Goal: Task Accomplishment & Management: Use online tool/utility

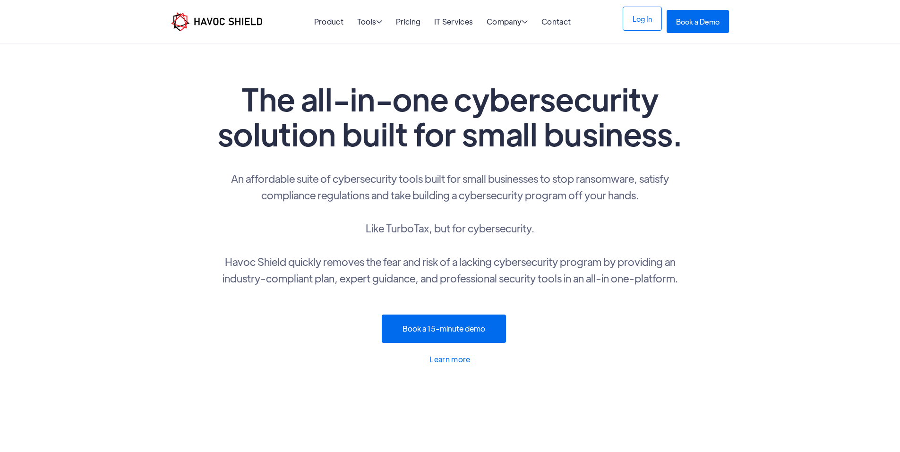
click at [662, 22] on link "Log In" at bounding box center [642, 19] width 39 height 24
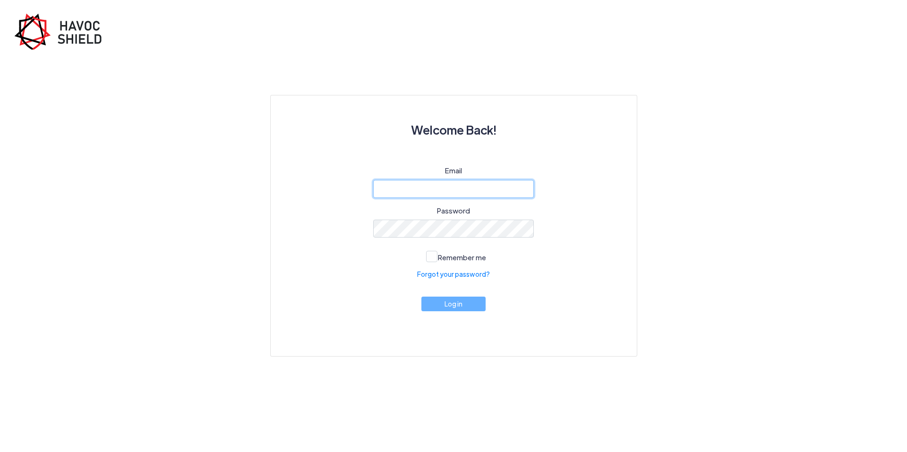
type input "[EMAIL_ADDRESS][DOMAIN_NAME]"
click at [453, 310] on button "Log in" at bounding box center [454, 304] width 64 height 15
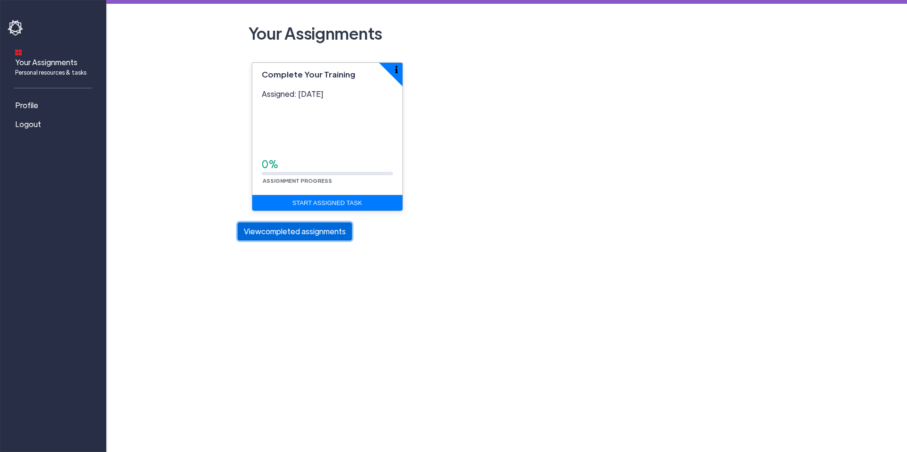
click at [282, 240] on button "View completed assignments" at bounding box center [295, 232] width 114 height 18
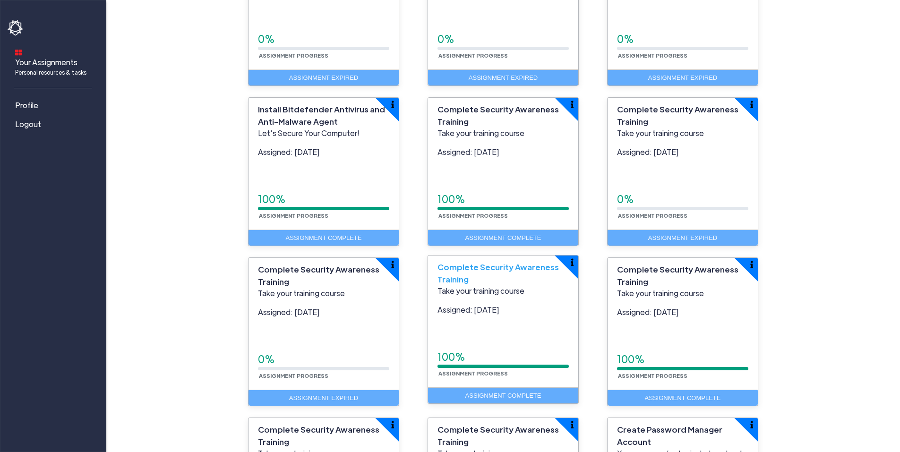
scroll to position [662, 0]
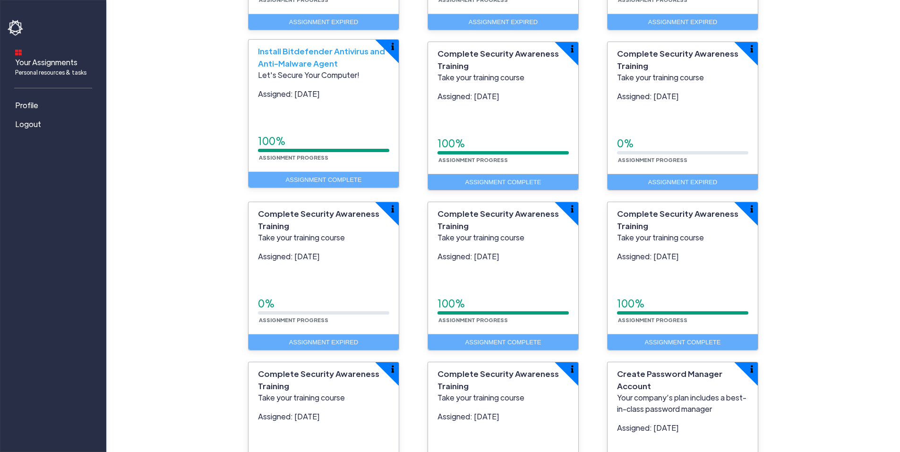
click at [295, 80] on p "Let's Secure Your Computer!" at bounding box center [323, 74] width 131 height 11
click at [324, 56] on span "Install Bitdefender Antivirus and Anti-Malware Agent" at bounding box center [321, 57] width 127 height 23
click at [391, 52] on button "button" at bounding box center [399, 40] width 47 height 47
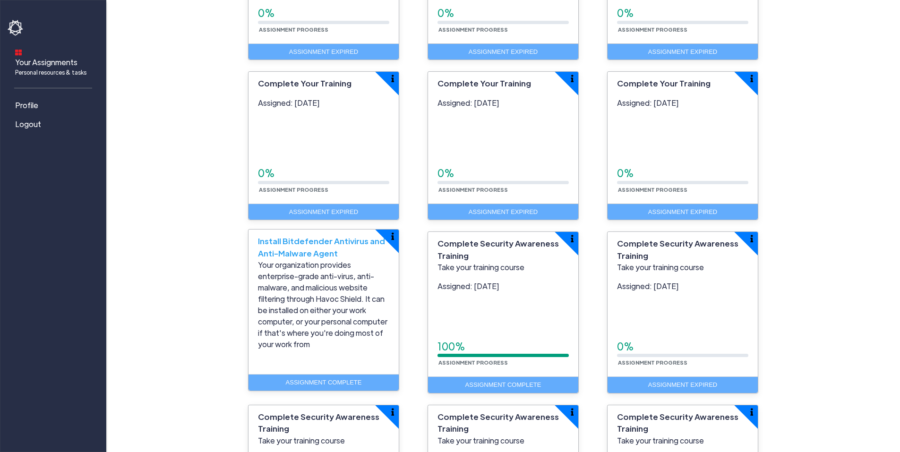
scroll to position [473, 0]
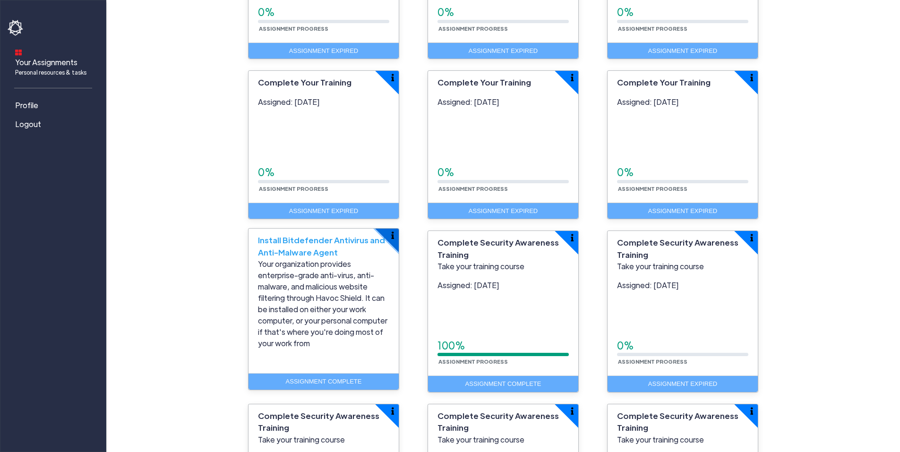
click at [391, 233] on button "button" at bounding box center [399, 229] width 47 height 47
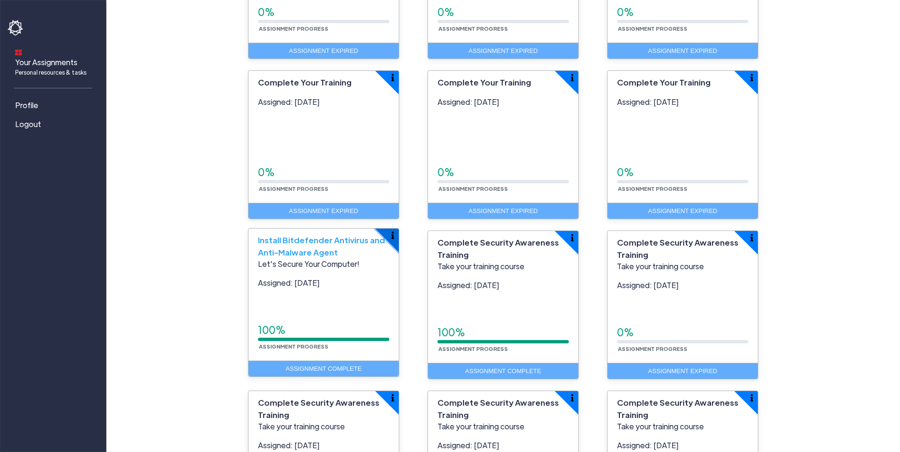
click at [391, 233] on button "button" at bounding box center [399, 229] width 47 height 47
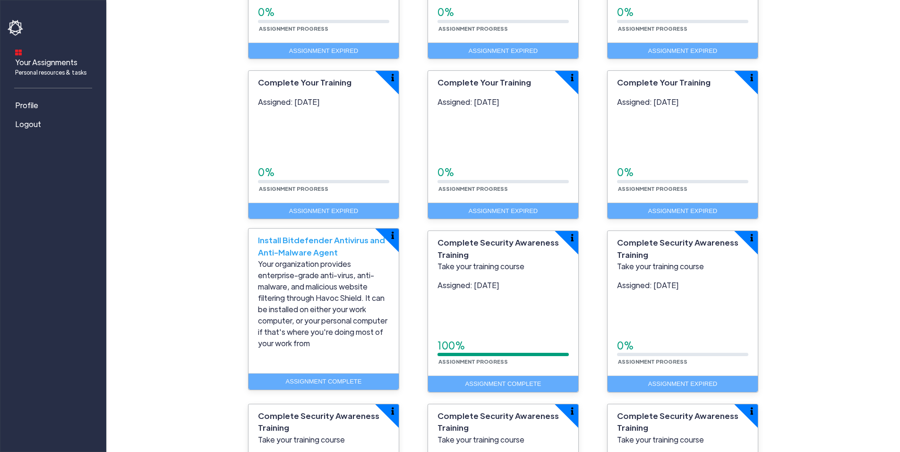
click at [319, 307] on p "Your organization provides enterprise-grade anti-virus, anti-malware, and malic…" at bounding box center [323, 303] width 131 height 91
click at [339, 380] on div "Assignment Complete" at bounding box center [324, 381] width 150 height 17
click at [391, 241] on button "button" at bounding box center [399, 229] width 47 height 47
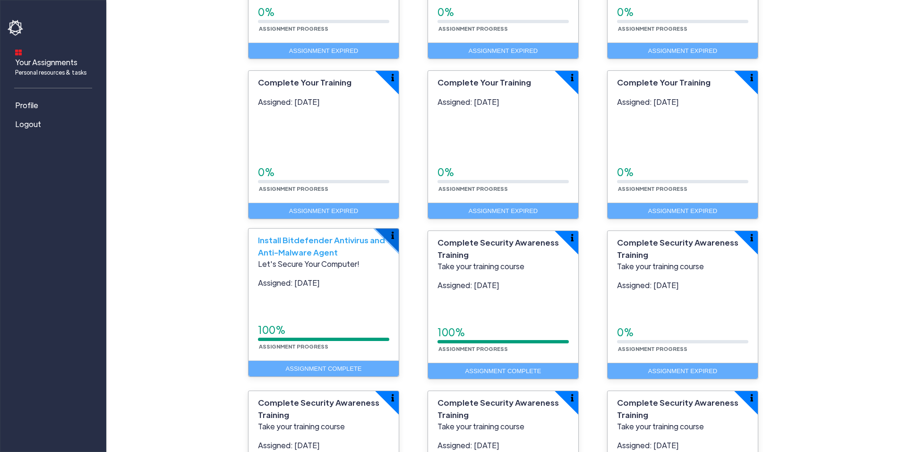
click at [391, 241] on button "button" at bounding box center [399, 229] width 47 height 47
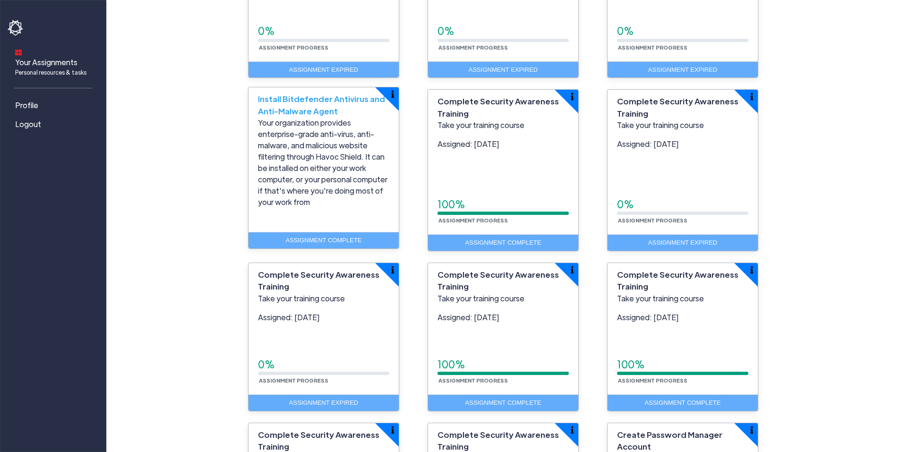
scroll to position [614, 0]
drag, startPoint x: 337, startPoint y: 112, endPoint x: 259, endPoint y: 98, distance: 79.2
click at [259, 98] on div "Install Bitdefender Antivirus and Anti-Malware Agent" at bounding box center [324, 102] width 150 height 30
copy span "Install Bitdefender Antivirus and Anti-Malware Agent"
